Goal: Use online tool/utility: Use online tool/utility

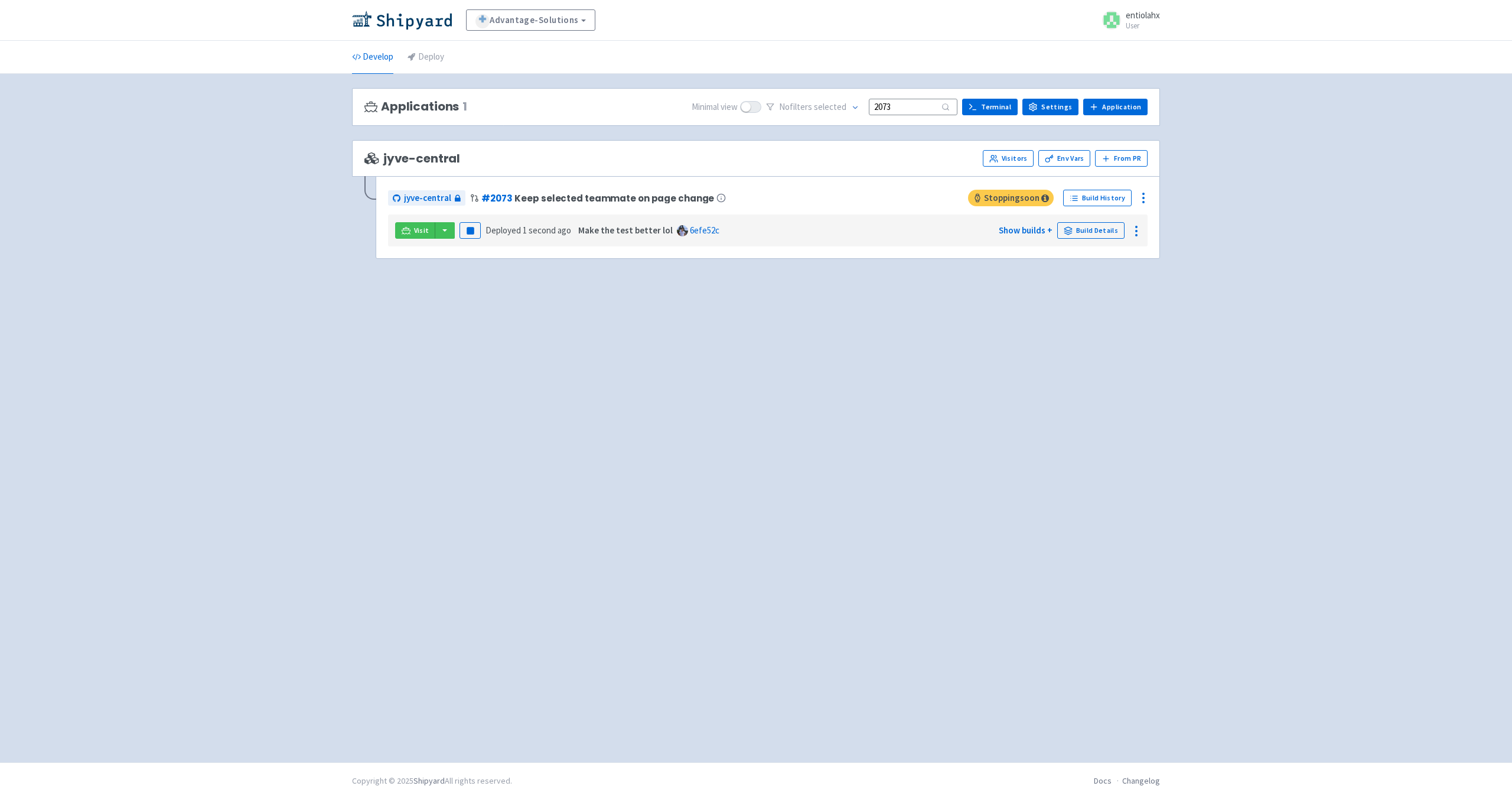
click at [922, 105] on input "2073" at bounding box center [913, 106] width 89 height 16
click at [449, 237] on button "button" at bounding box center [444, 231] width 20 height 17
click at [501, 277] on link "jyve-central (react)" at bounding box center [496, 272] width 123 height 18
click at [906, 110] on input "2073" at bounding box center [913, 106] width 89 height 16
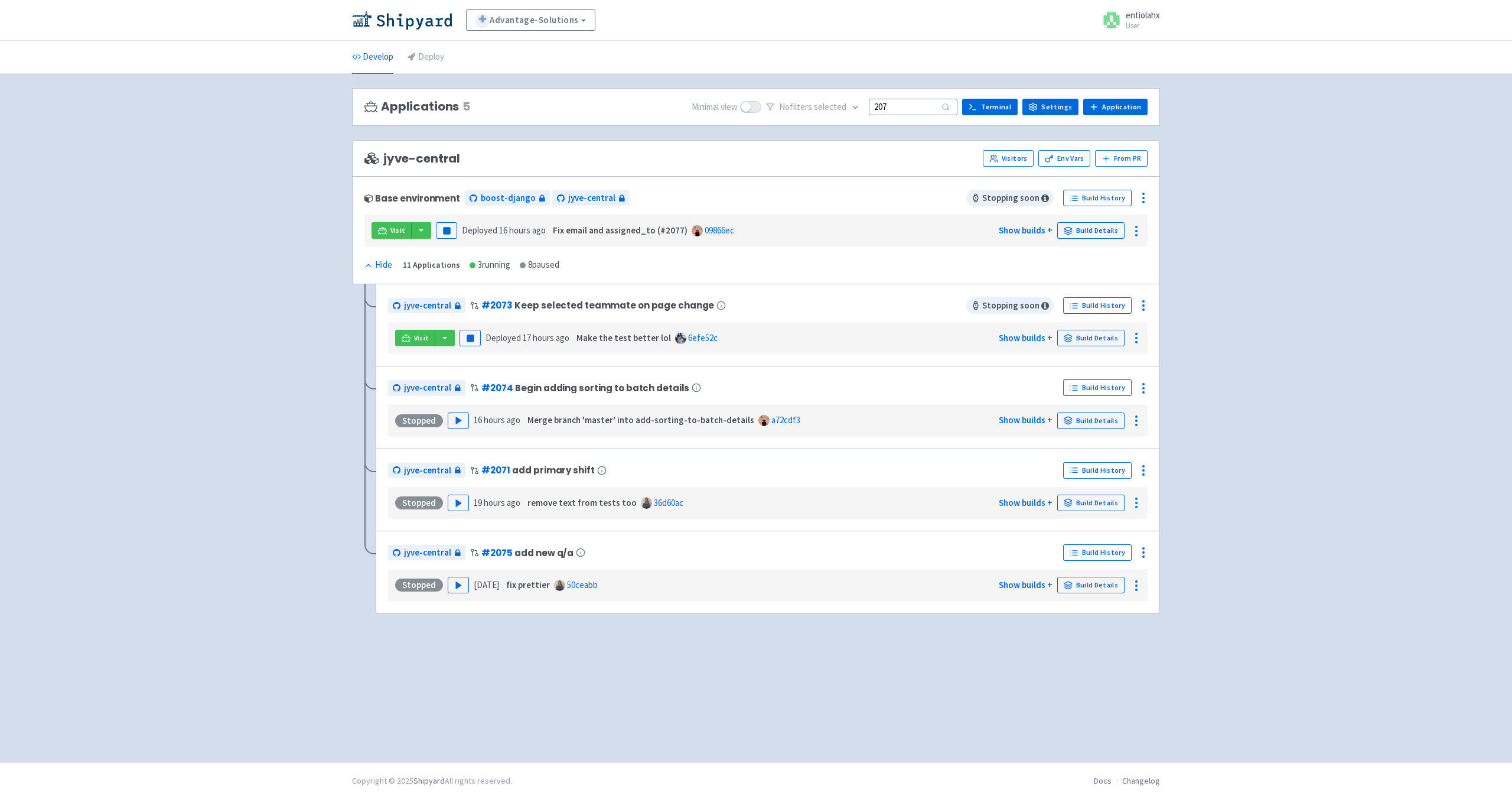
type input "2073"
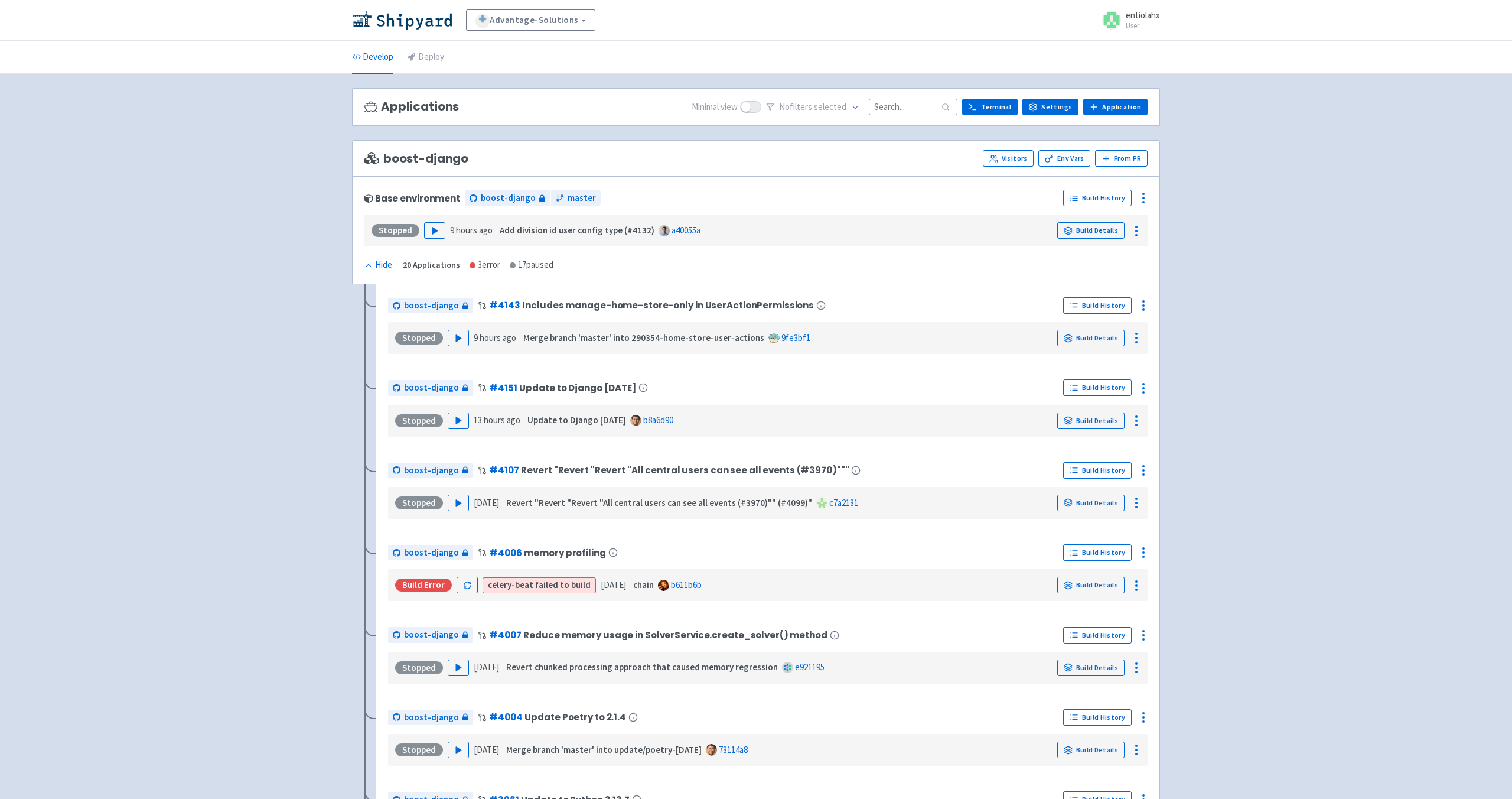
click at [924, 109] on input at bounding box center [913, 106] width 89 height 16
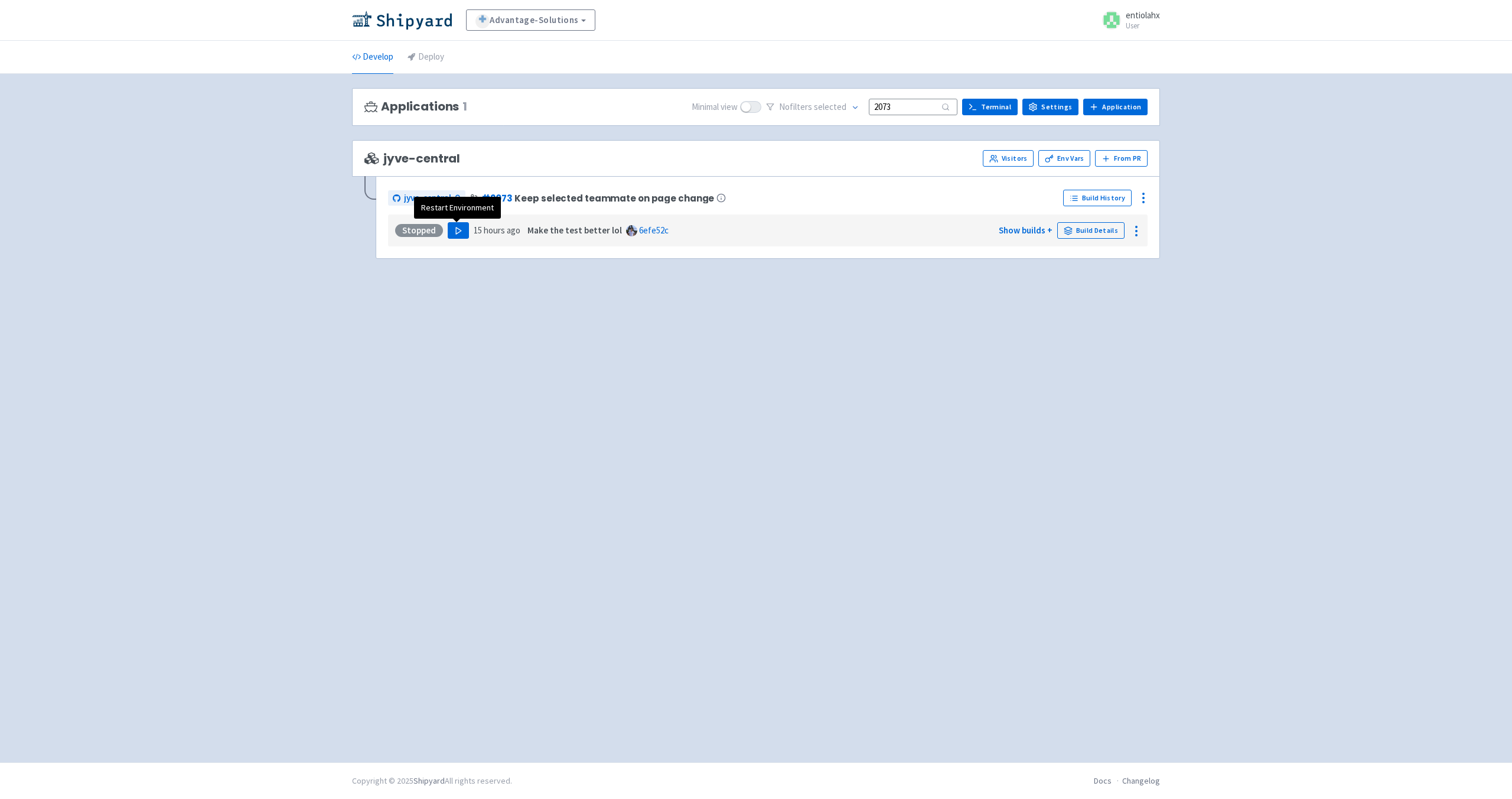
type input "2073"
click at [456, 237] on button "Play" at bounding box center [458, 231] width 21 height 17
